Goal: Information Seeking & Learning: Find specific fact

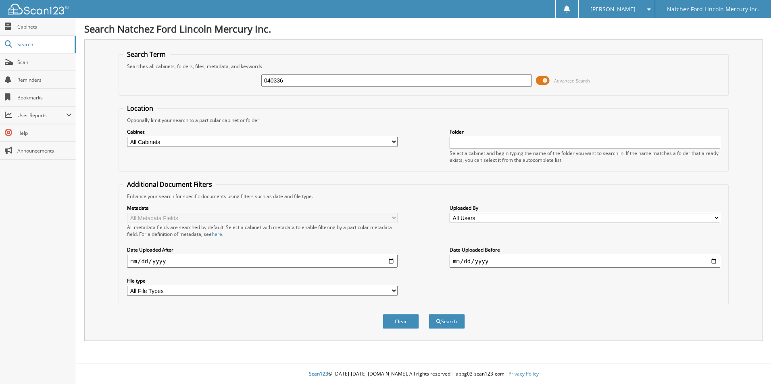
type input "040336"
click at [428, 314] on button "Search" at bounding box center [446, 321] width 36 height 15
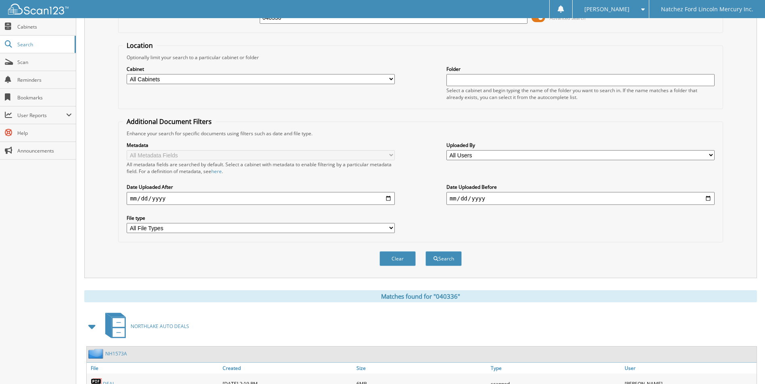
scroll to position [111, 0]
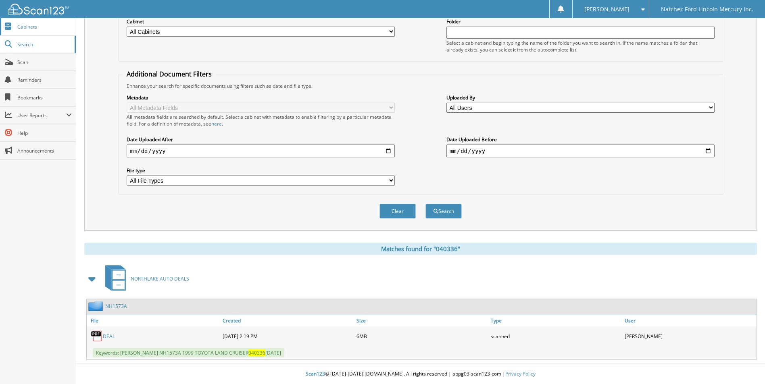
click at [28, 26] on span "Cabinets" at bounding box center [44, 26] width 54 height 7
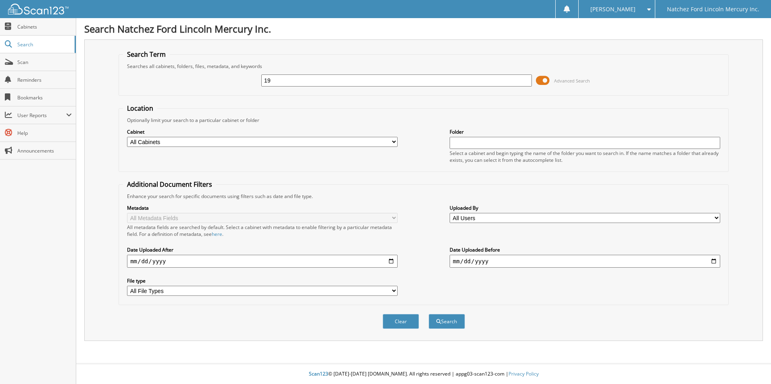
type input "1"
type input "A19338"
click at [428, 314] on button "Search" at bounding box center [446, 321] width 36 height 15
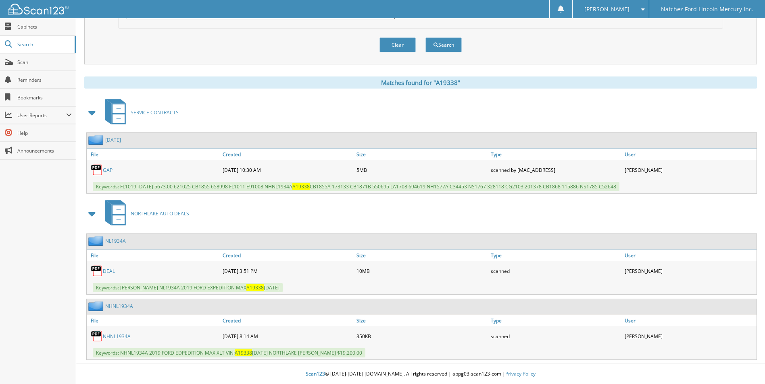
scroll to position [277, 0]
click at [123, 337] on link "NHNL1934A" at bounding box center [117, 336] width 28 height 7
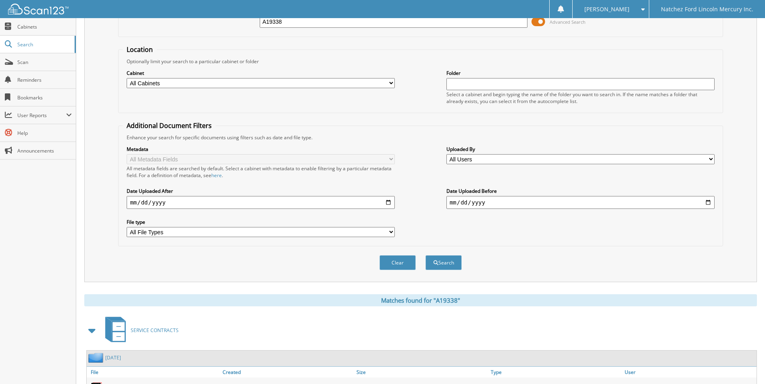
scroll to position [0, 0]
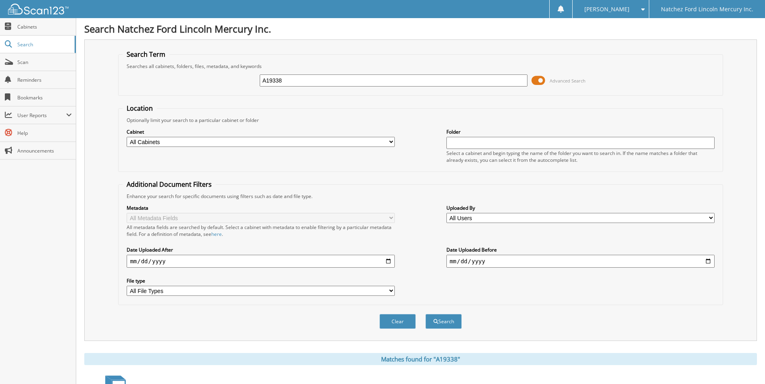
click at [297, 78] on input "A19338" at bounding box center [394, 81] width 268 height 12
click at [285, 81] on input "A19338" at bounding box center [394, 81] width 268 height 12
type input "040336"
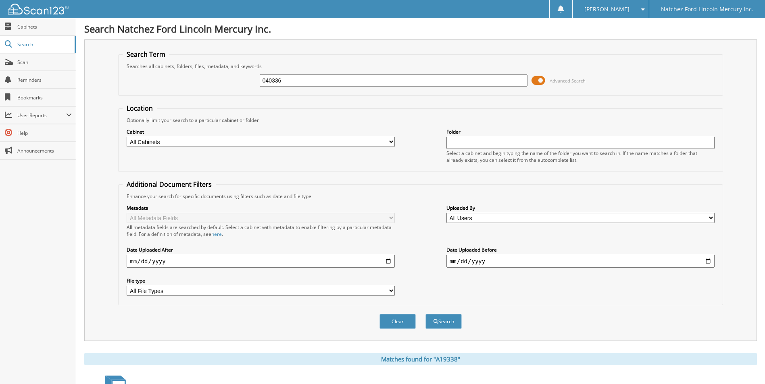
click at [425, 314] on button "Search" at bounding box center [443, 321] width 36 height 15
click at [298, 79] on input "040336" at bounding box center [394, 81] width 268 height 12
type input "0"
type input "r"
type input "RM1034FA"
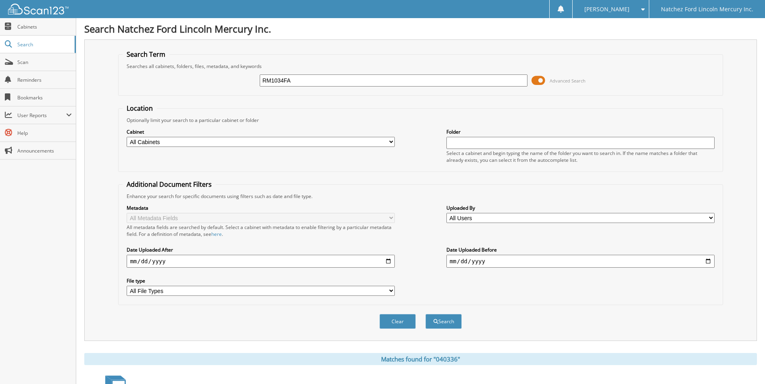
click at [425, 314] on button "Search" at bounding box center [443, 321] width 36 height 15
click at [331, 82] on input "RM1034FA" at bounding box center [394, 81] width 268 height 12
type input "R"
type input "504136"
click at [425, 314] on button "Search" at bounding box center [443, 321] width 36 height 15
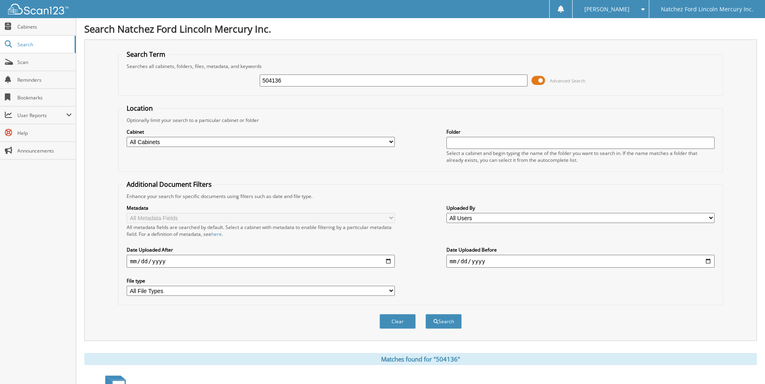
scroll to position [111, 0]
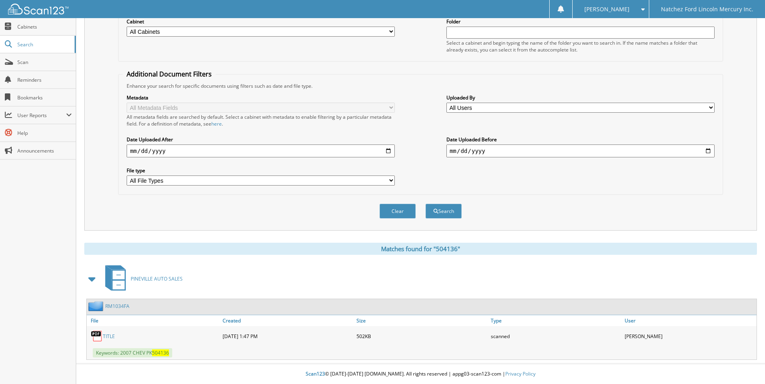
click at [107, 337] on link "TITLE" at bounding box center [109, 336] width 12 height 7
click at [28, 29] on span "Cabinets" at bounding box center [44, 26] width 54 height 7
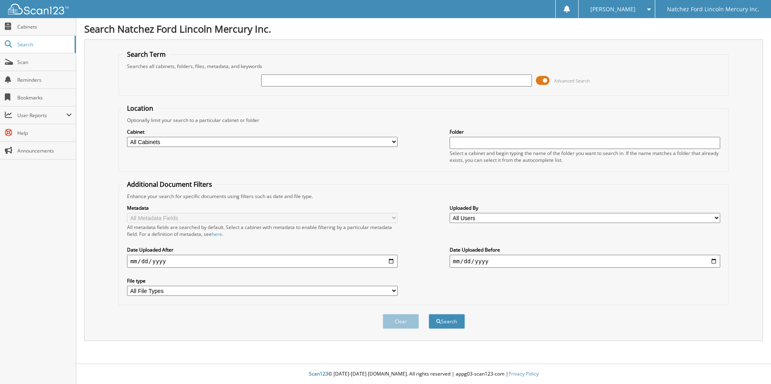
click at [338, 83] on input "text" at bounding box center [396, 81] width 270 height 12
type input "876097"
click at [428, 314] on button "Search" at bounding box center [446, 321] width 36 height 15
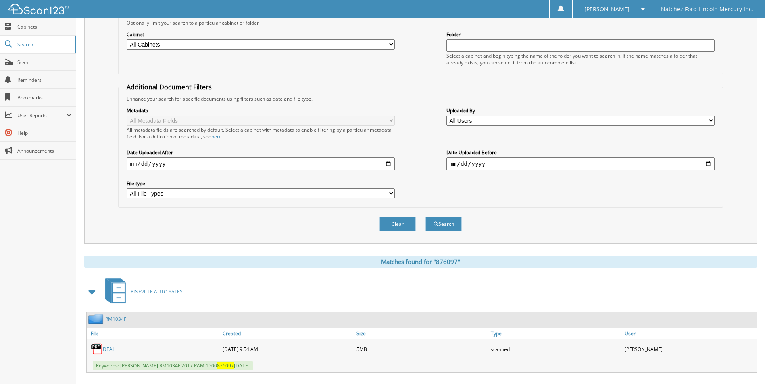
scroll to position [111, 0]
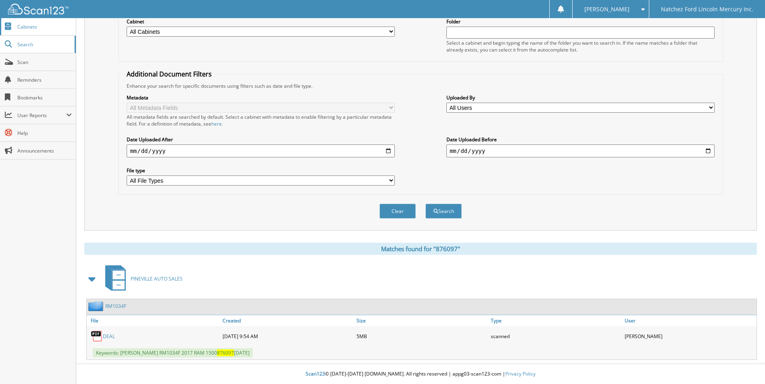
click at [25, 25] on span "Cabinets" at bounding box center [44, 26] width 54 height 7
